Goal: Information Seeking & Learning: Learn about a topic

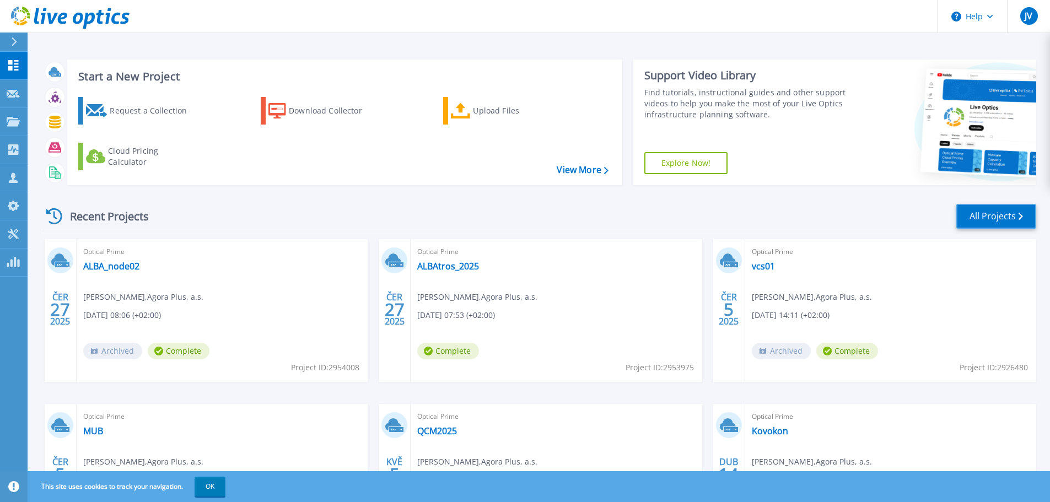
click at [1004, 211] on link "All Projects" at bounding box center [996, 216] width 80 height 25
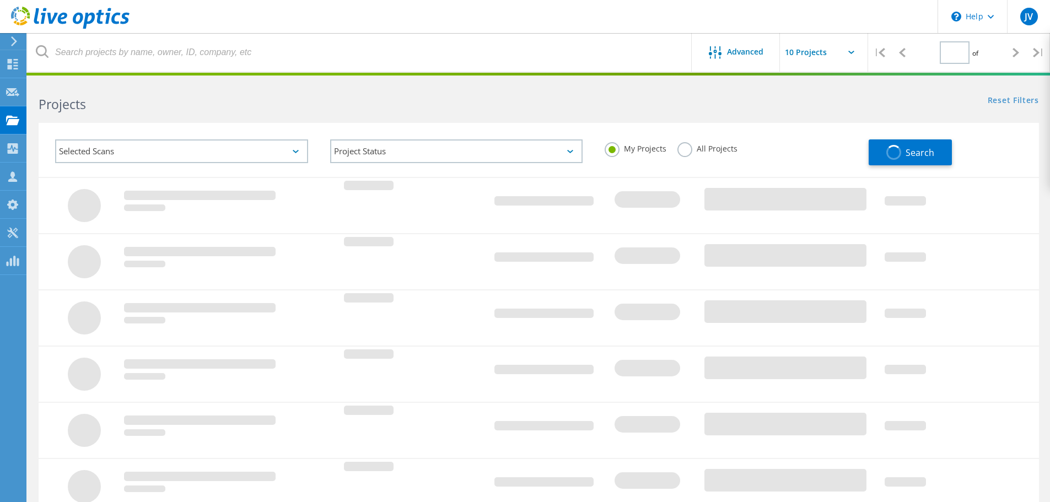
type input "1"
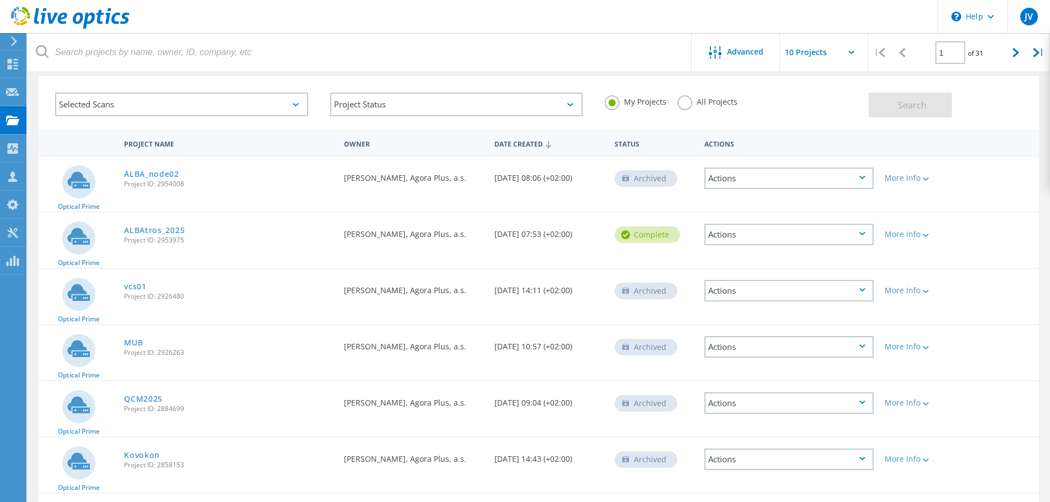
scroll to position [31, 0]
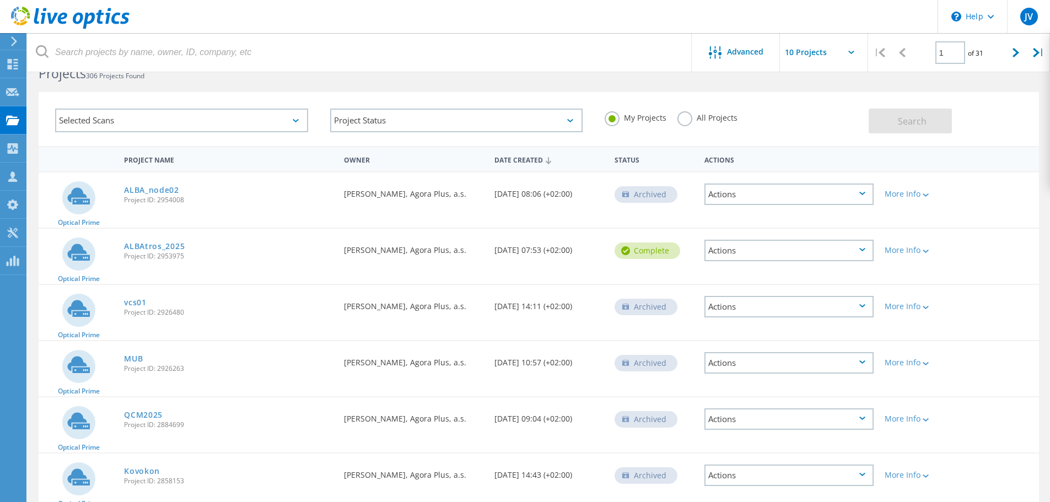
click at [850, 50] on input "text" at bounding box center [835, 52] width 110 height 39
click at [830, 137] on div "Show 40 Projects" at bounding box center [834, 136] width 109 height 18
type input "Show 40 Projects"
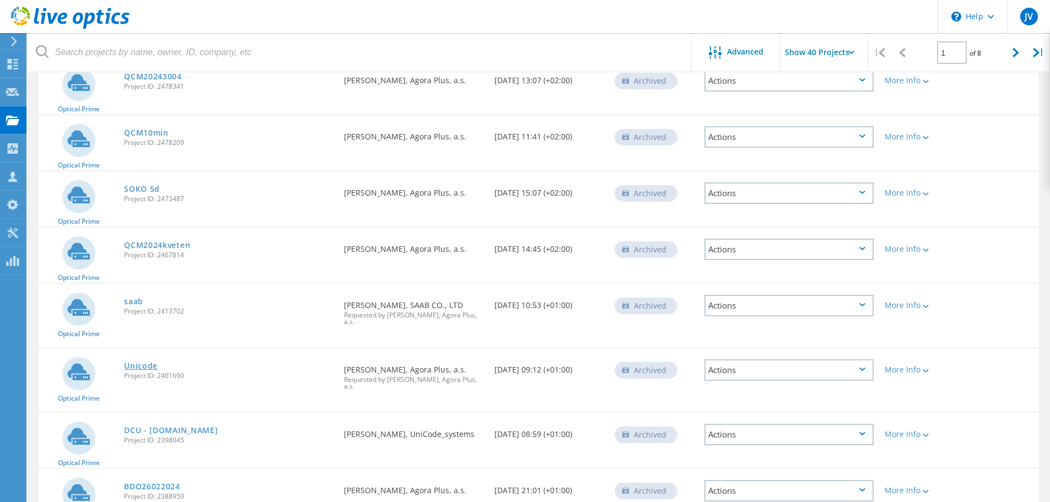
click at [145, 362] on link "Unicode" at bounding box center [141, 366] width 34 height 8
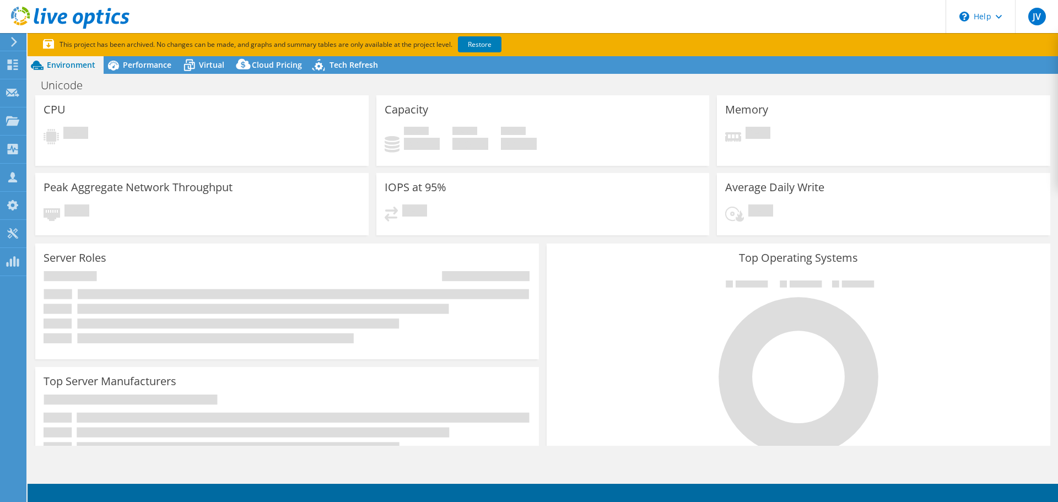
select select "USD"
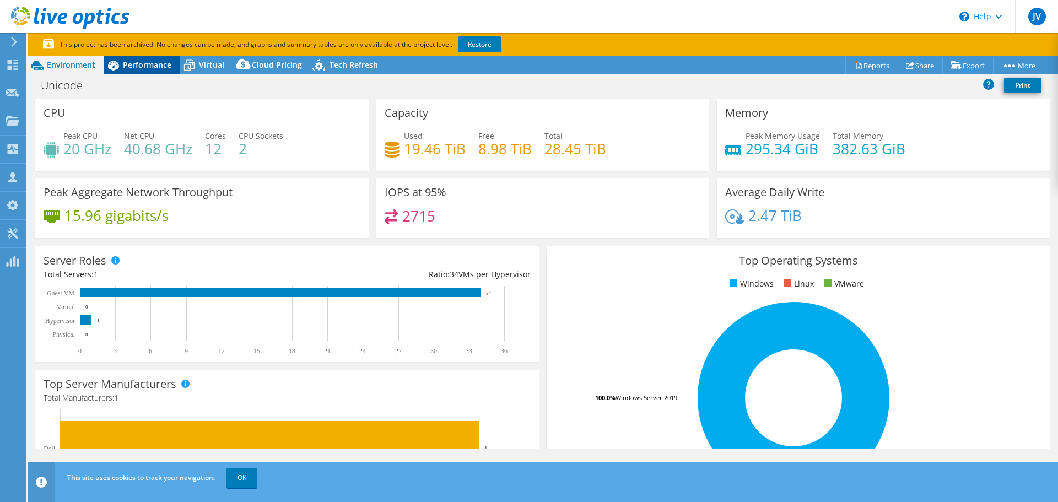
click at [154, 66] on span "Performance" at bounding box center [147, 65] width 48 height 10
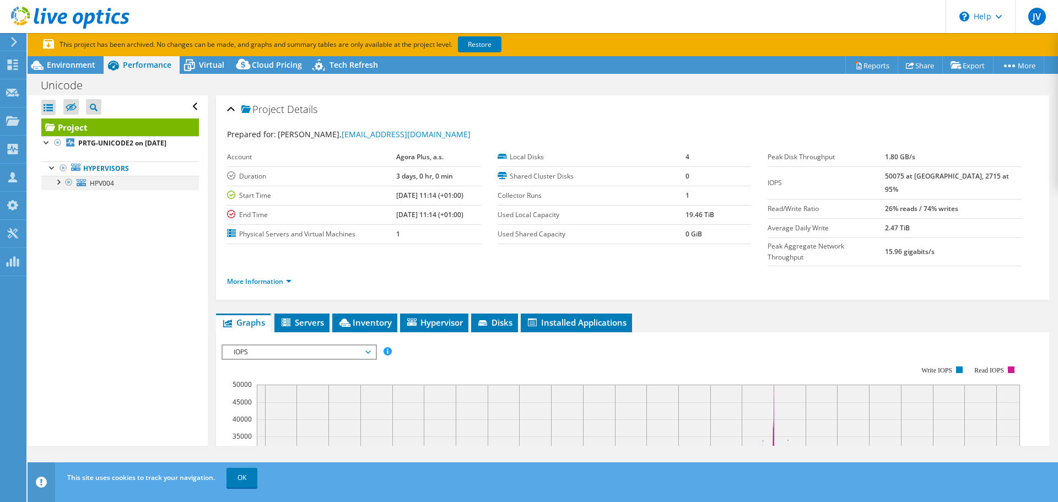
click at [59, 183] on div at bounding box center [57, 181] width 11 height 11
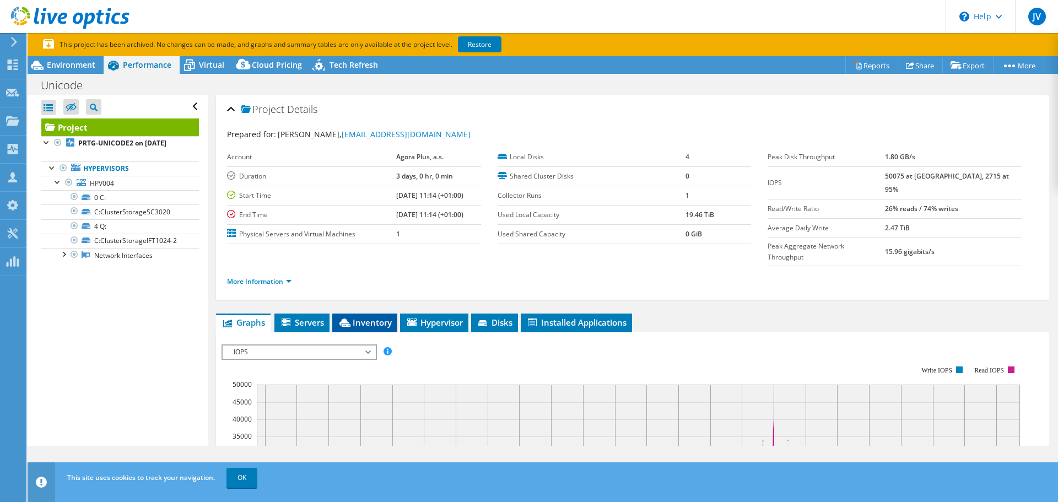
click at [379, 317] on span "Inventory" at bounding box center [365, 322] width 54 height 11
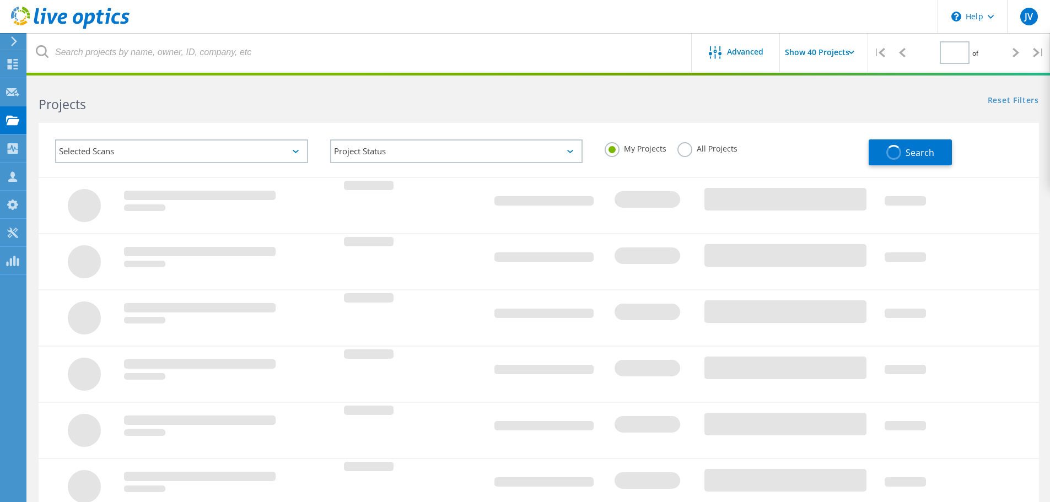
type input "1"
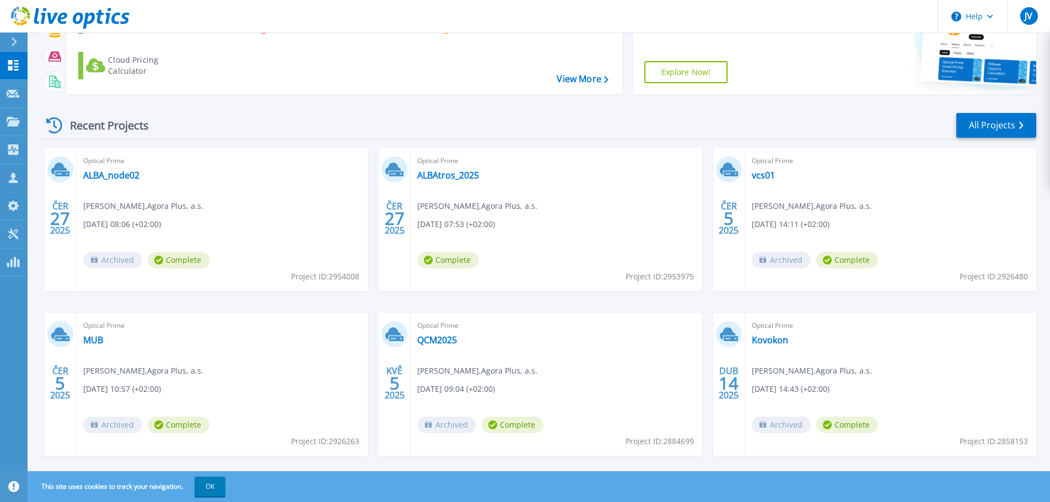
scroll to position [109, 0]
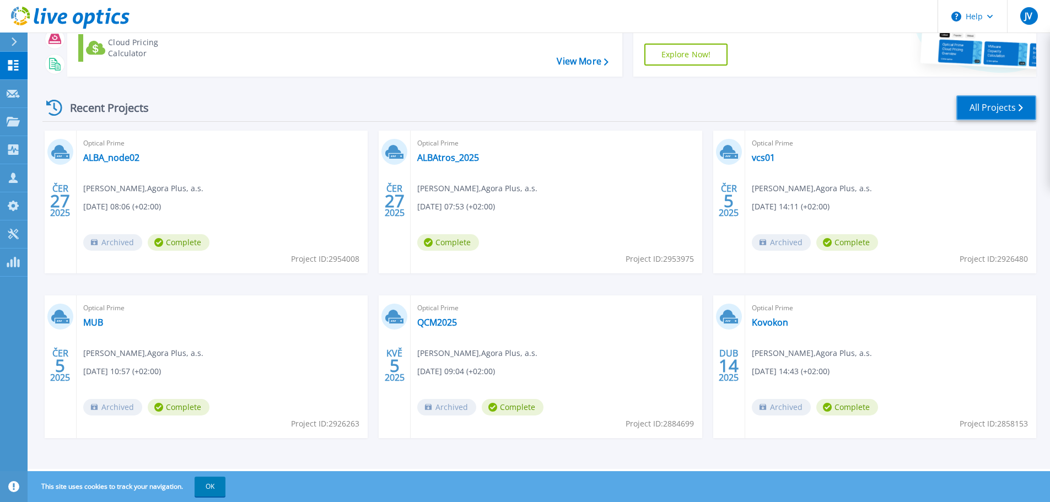
click at [1013, 112] on link "All Projects" at bounding box center [996, 107] width 80 height 25
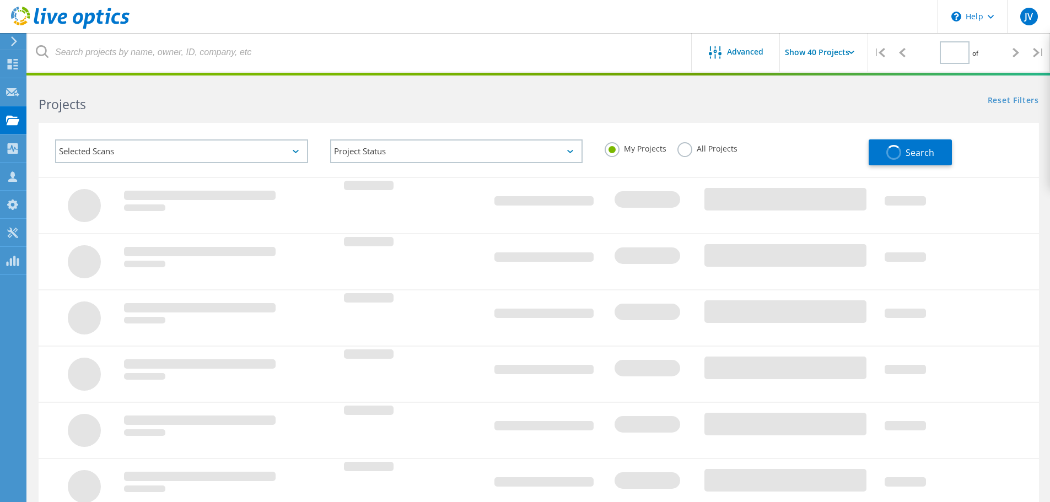
type input "1"
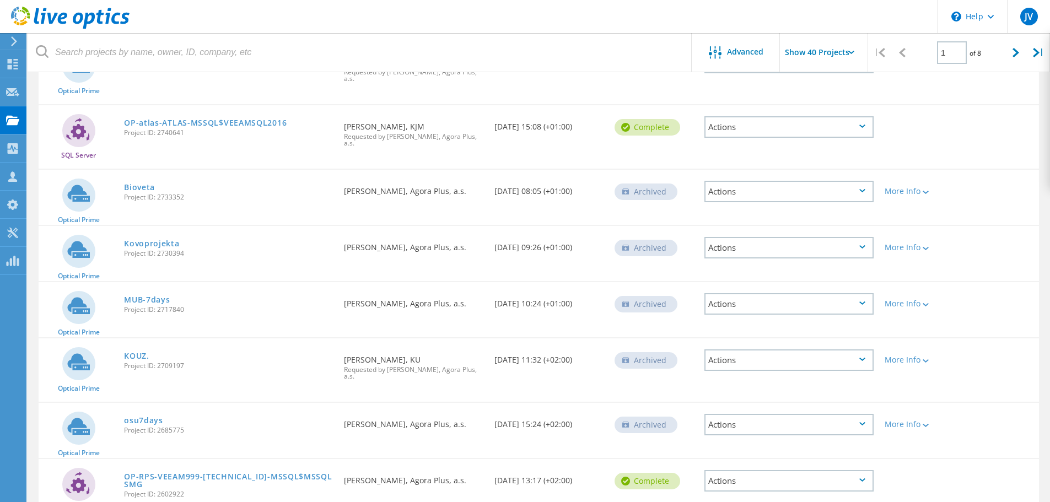
scroll to position [2009, 0]
